Goal: Task Accomplishment & Management: Manage account settings

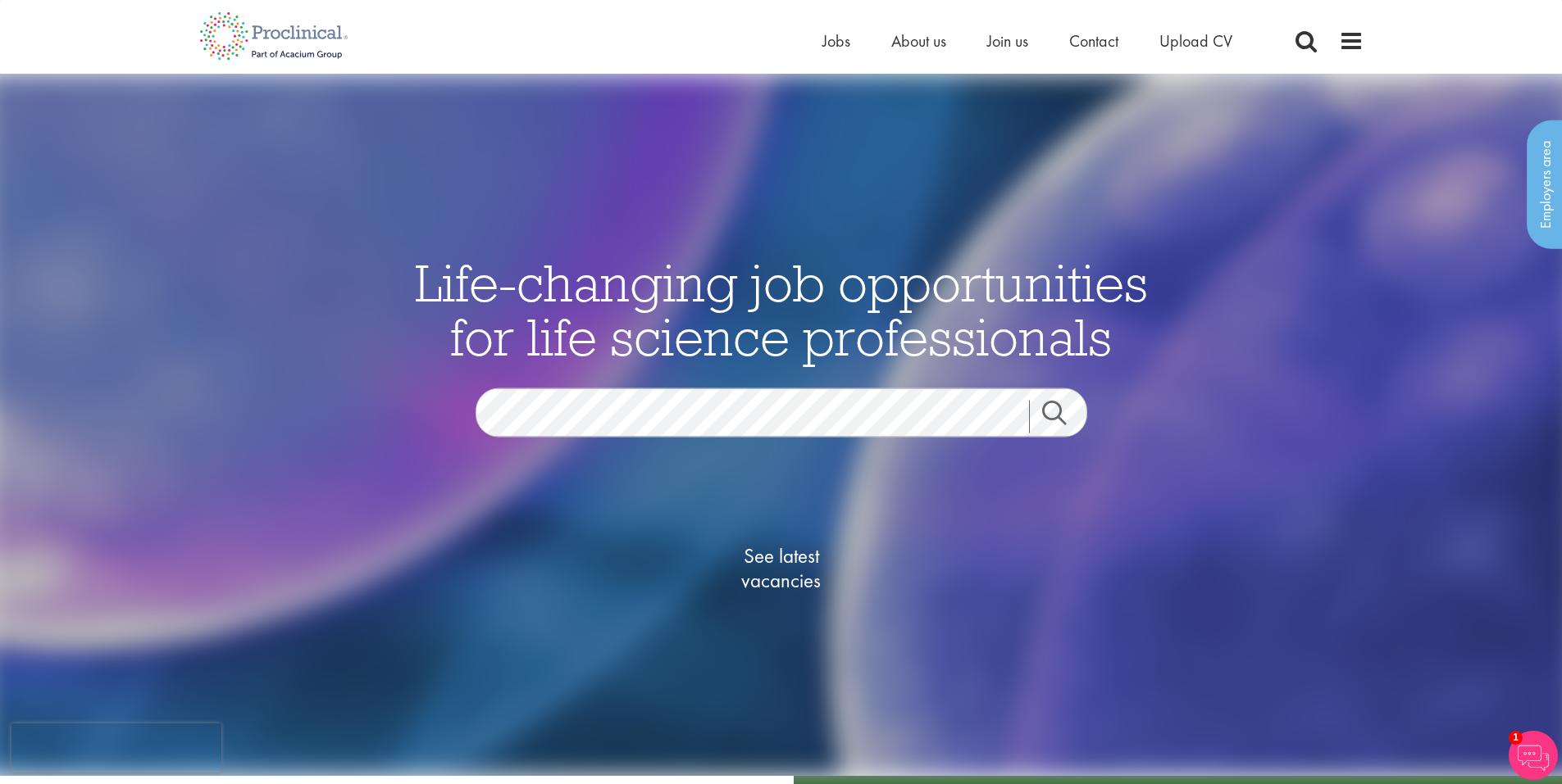
click at [820, 34] on div "Home Jobs About us Join us Contact Upload CV" at bounding box center [776, 31] width 1177 height 62
click at [833, 45] on span "Jobs" at bounding box center [836, 40] width 27 height 21
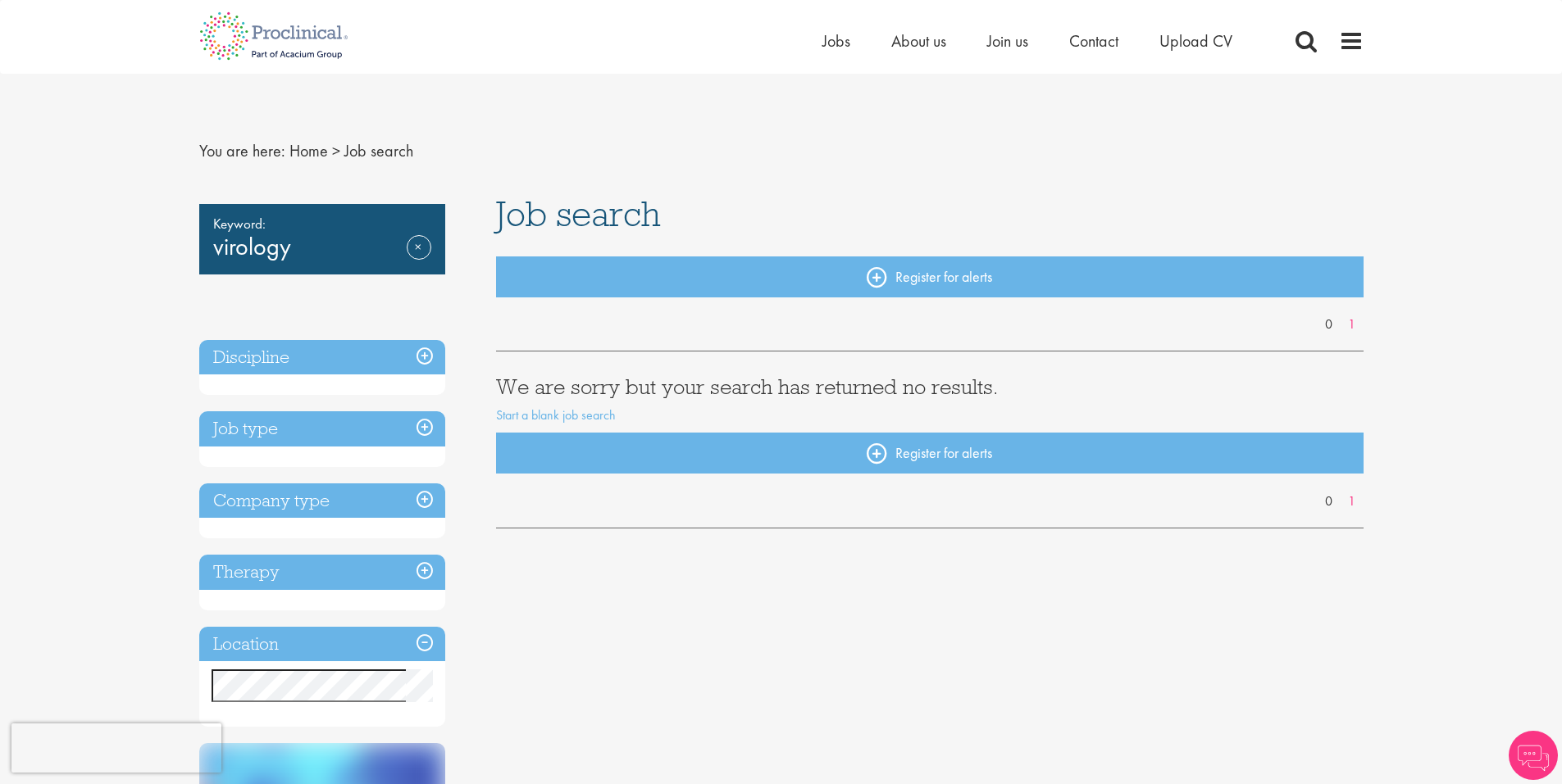
click at [429, 352] on h3 "Discipline" at bounding box center [322, 357] width 246 height 35
click at [418, 358] on h3 "Discipline" at bounding box center [322, 357] width 246 height 35
click at [418, 248] on link "Remove" at bounding box center [418, 258] width 25 height 47
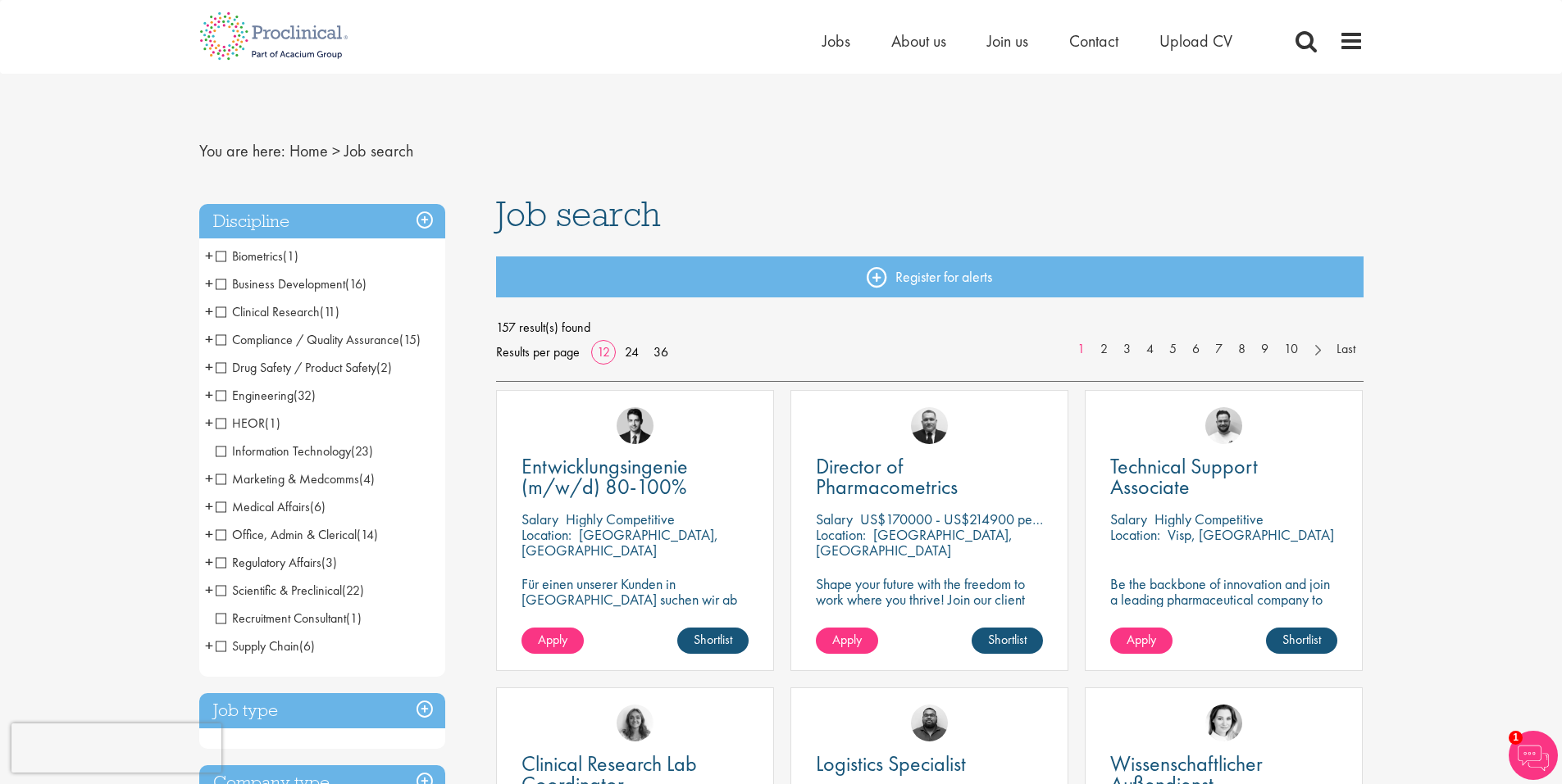
click at [222, 590] on span "Scientific & Preclinical" at bounding box center [278, 591] width 126 height 17
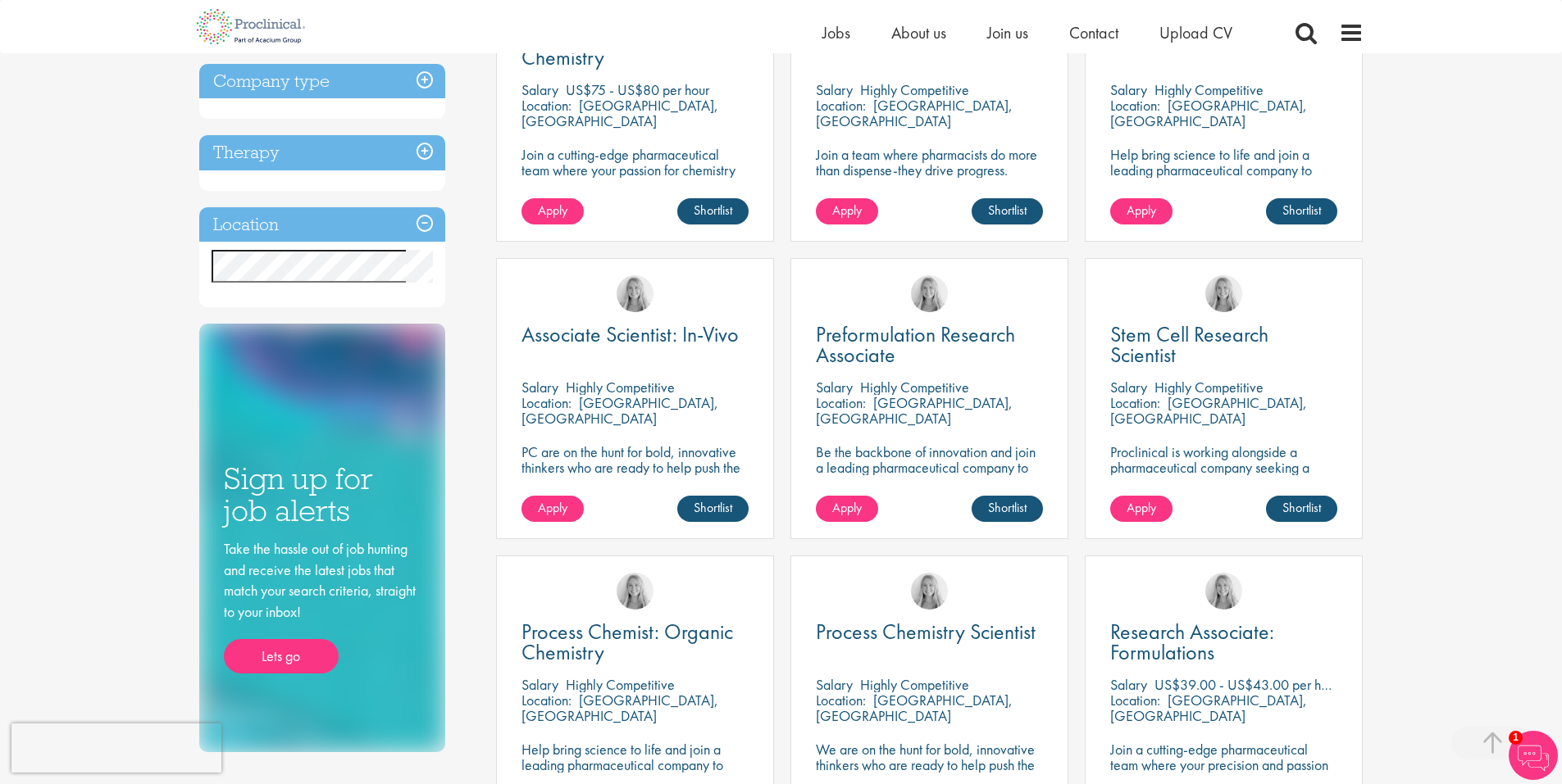
scroll to position [410, 0]
click at [571, 339] on span "Associate Scientist: In-Vivo" at bounding box center [630, 333] width 217 height 27
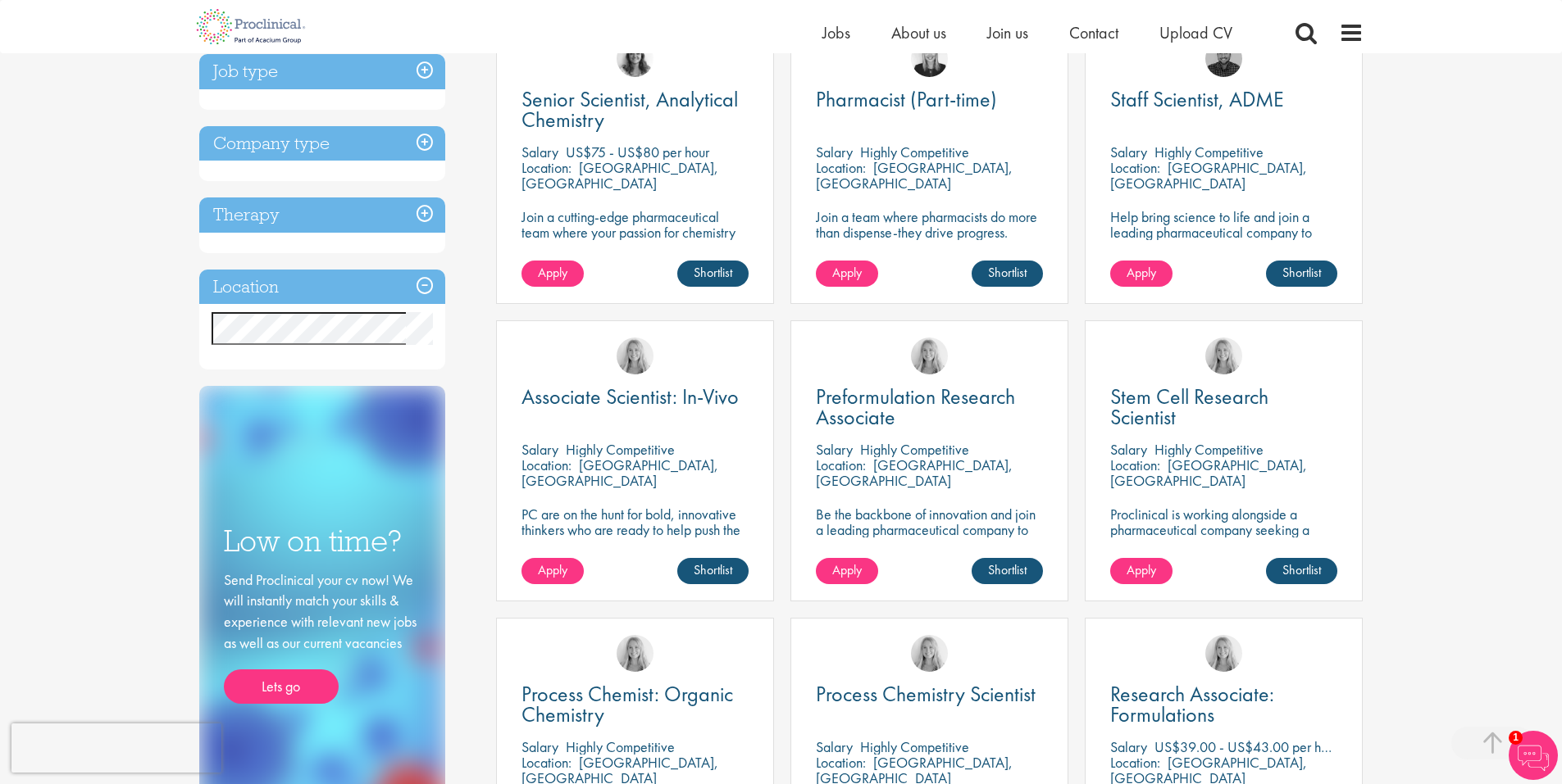
scroll to position [342, 0]
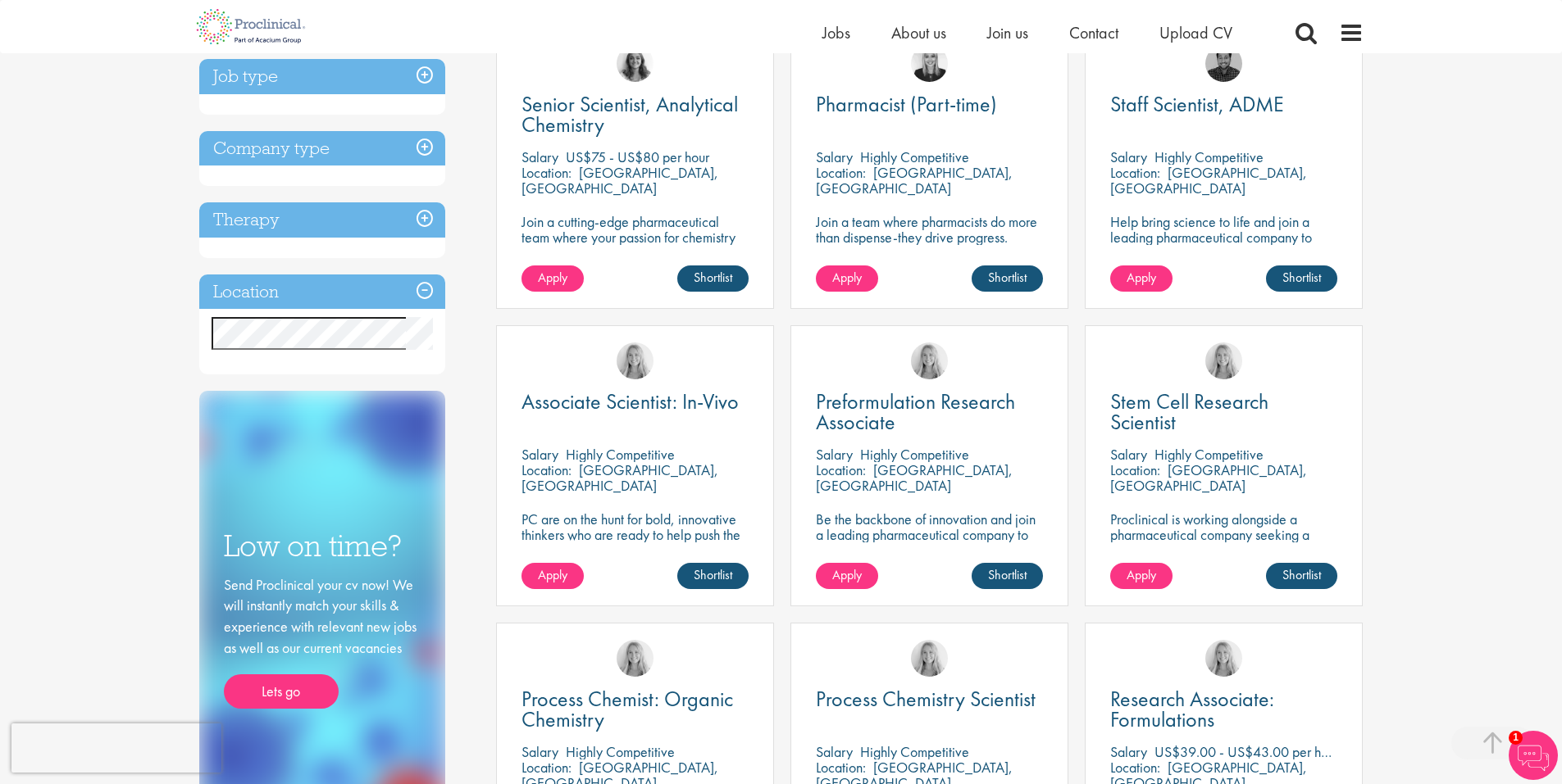
click at [632, 520] on p "PC are on the hunt for bold, innovative thinkers who are ready to help push the…" at bounding box center [635, 543] width 227 height 63
click at [712, 575] on link "Shortlist" at bounding box center [712, 576] width 71 height 27
click at [713, 580] on link "Shortlisted" at bounding box center [706, 576] width 84 height 27
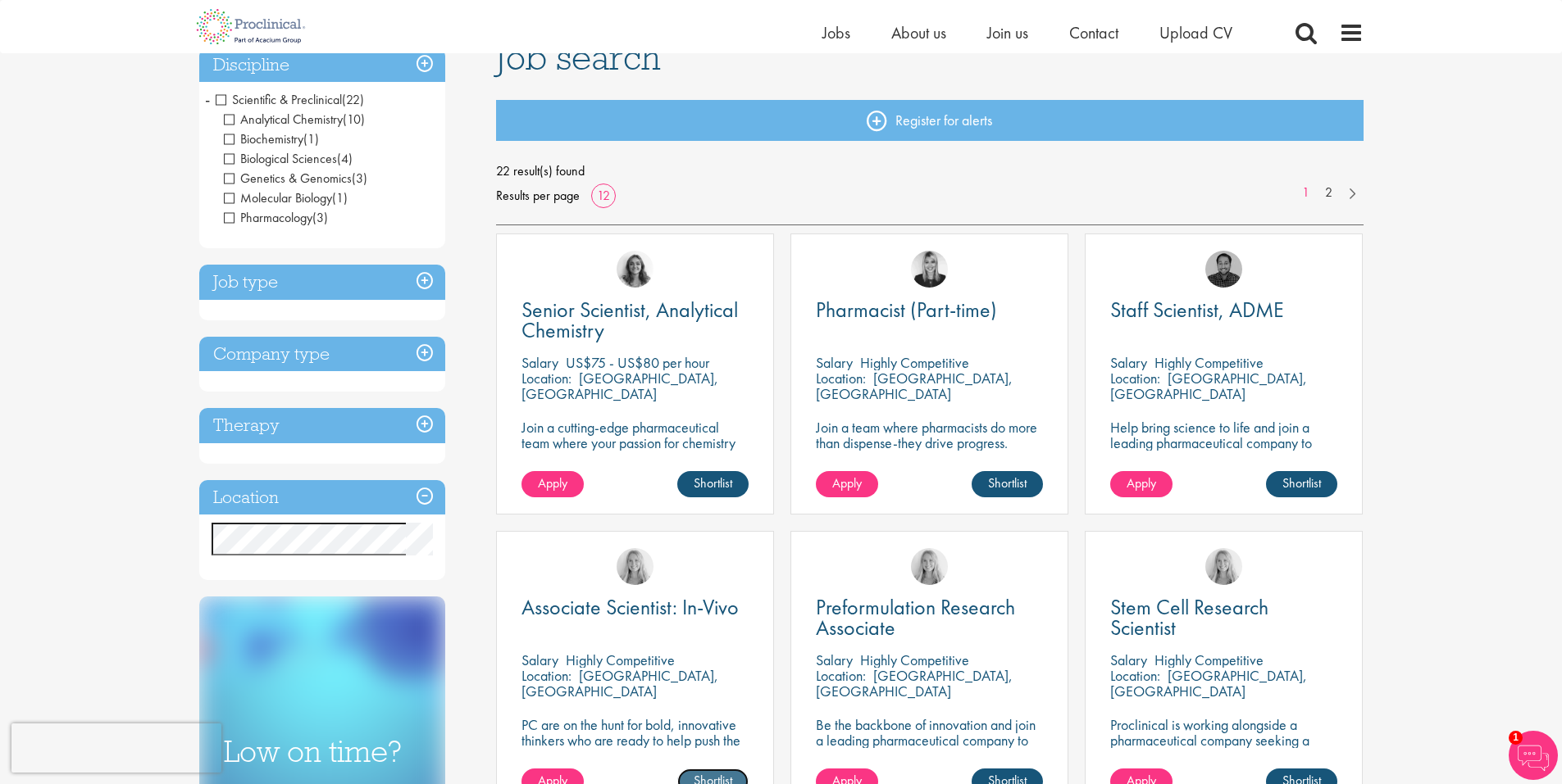
scroll to position [96, 0]
